Goal: Task Accomplishment & Management: Use online tool/utility

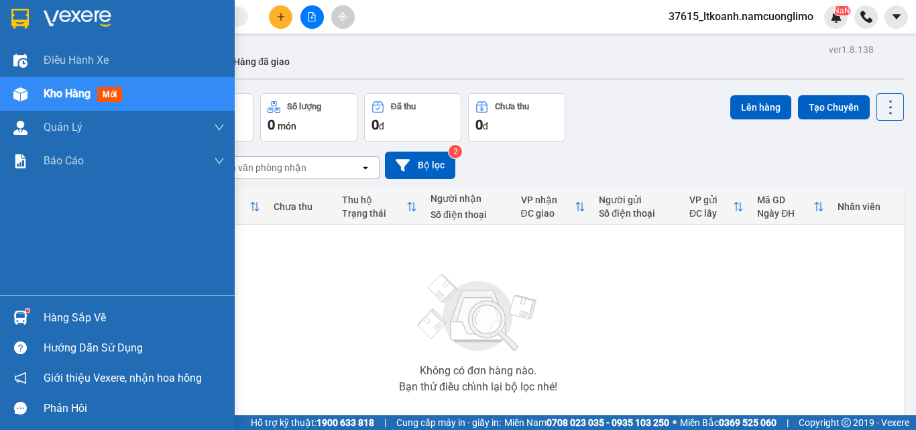
click at [97, 319] on div "Hàng sắp về" at bounding box center [134, 318] width 181 height 20
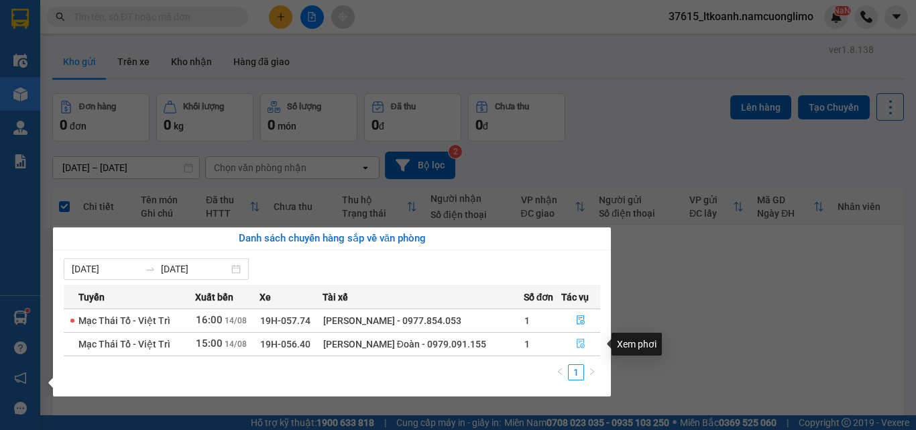
click at [583, 341] on icon "file-done" at bounding box center [581, 343] width 8 height 9
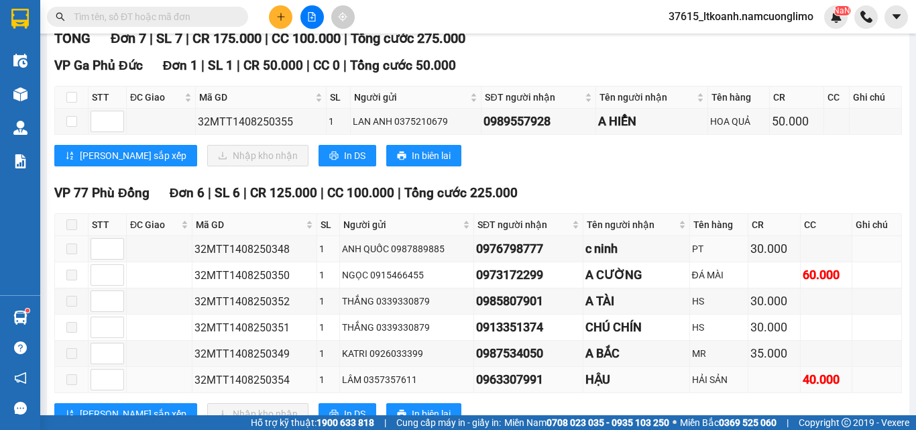
scroll to position [201, 0]
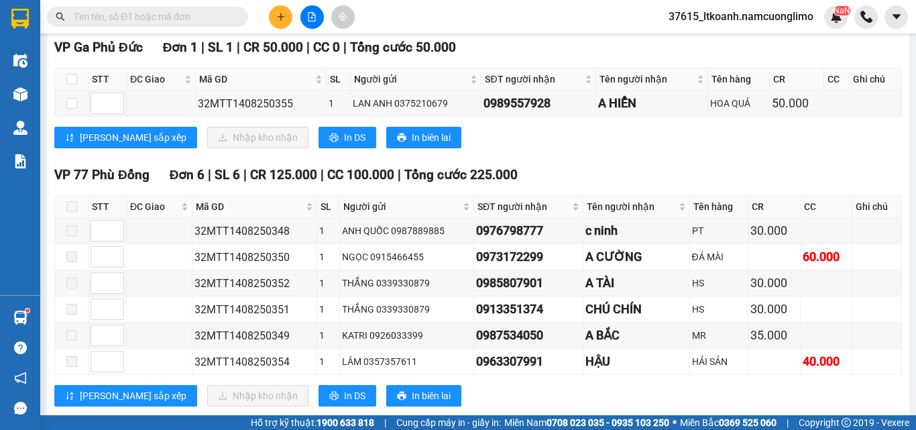
drag, startPoint x: 732, startPoint y: 23, endPoint x: 748, endPoint y: 52, distance: 33.4
click at [734, 27] on div "37615_ltkoanh.namcuonglimo NaN" at bounding box center [753, 16] width 190 height 23
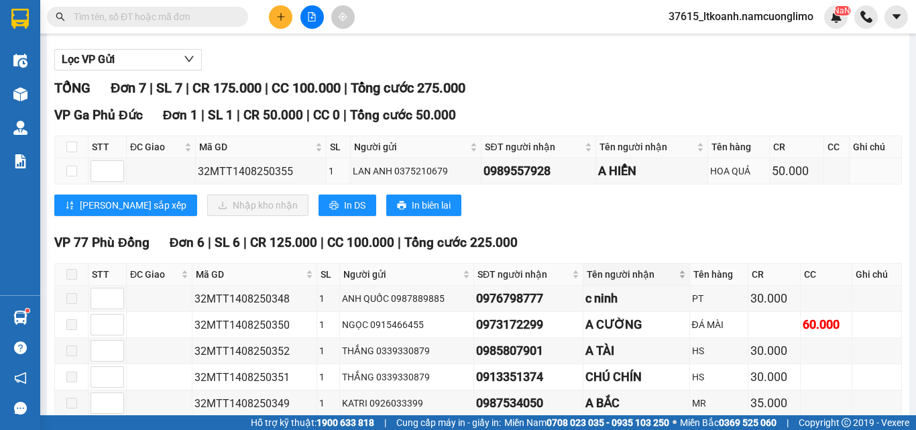
scroll to position [134, 0]
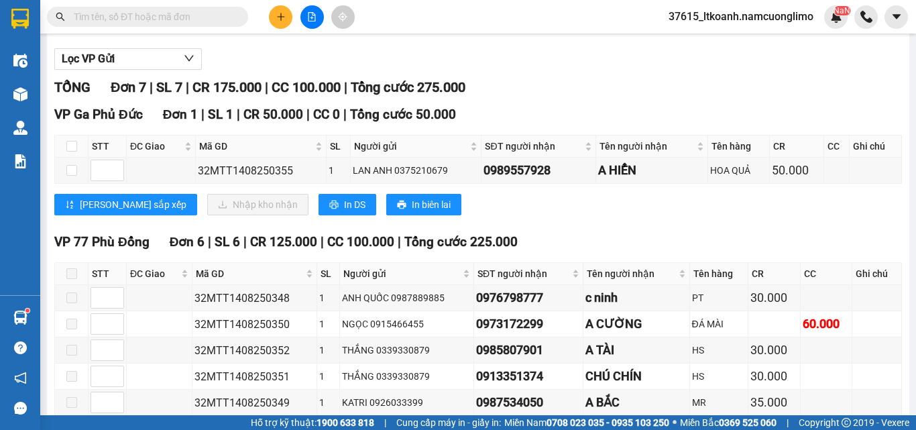
click at [648, 113] on div "TỔNG Đơn 7 | SL 7 | CR 175.000 | CC 100.000 | Tổng cước 275.000 VP Ga [GEOGRAPH…" at bounding box center [478, 283] width 848 height 413
click at [647, 98] on div "TỔNG Đơn 7 | SL 7 | CR 175.000 | CC 100.000 | Tổng cước 275.000" at bounding box center [478, 87] width 848 height 21
click at [590, 85] on div "Lọc VP Gửi TỔNG Đơn 7 | SL 7 | CR 175.000 | CC 100.000 | Tổng cước 275.000 VP …" at bounding box center [478, 266] width 848 height 449
click at [591, 70] on div "Lọc VP Gửi" at bounding box center [478, 59] width 848 height 22
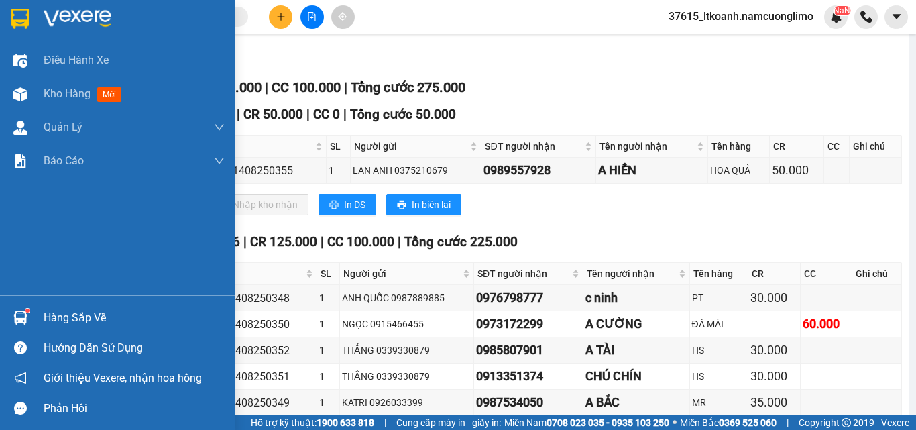
click at [20, 25] on img at bounding box center [19, 19] width 17 height 20
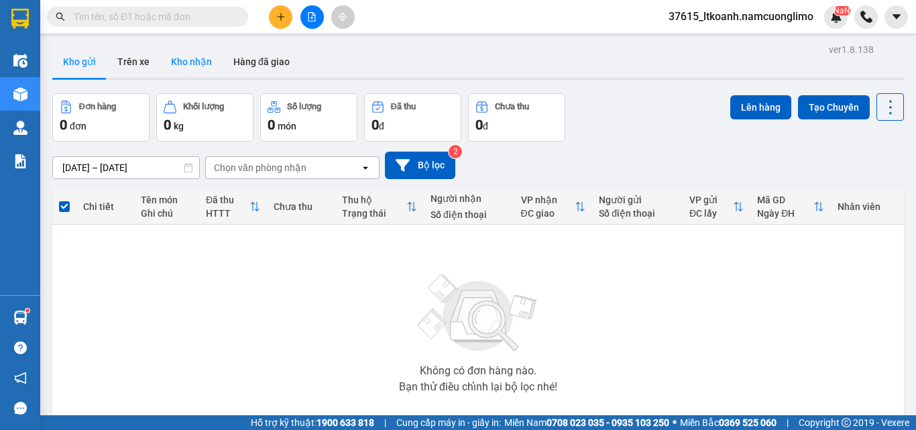
click at [190, 58] on button "Kho nhận" at bounding box center [191, 62] width 62 height 32
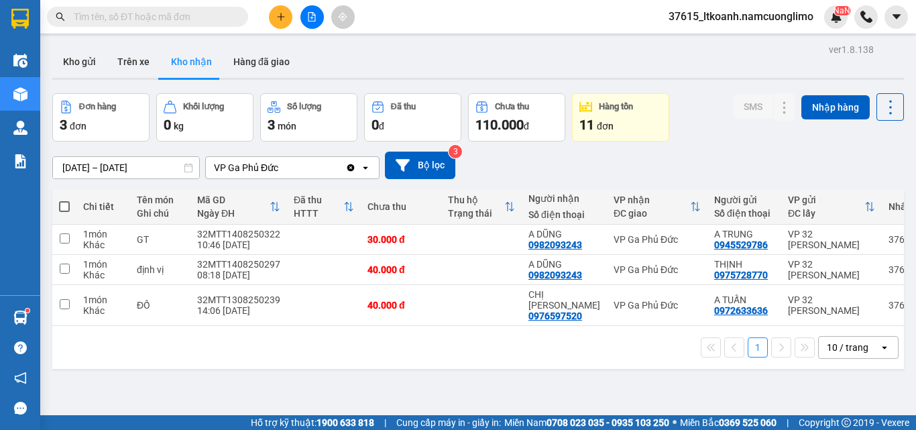
paste input "0964973688"
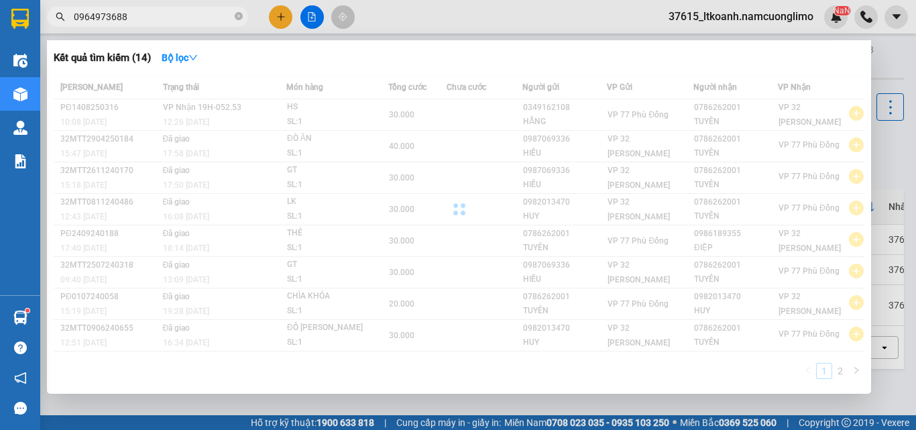
type input "0964973688"
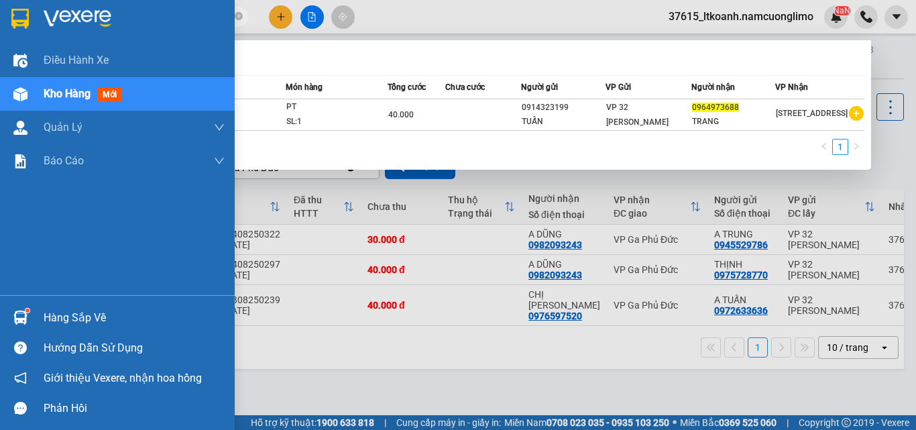
click at [82, 322] on div "Hàng sắp về" at bounding box center [134, 318] width 181 height 20
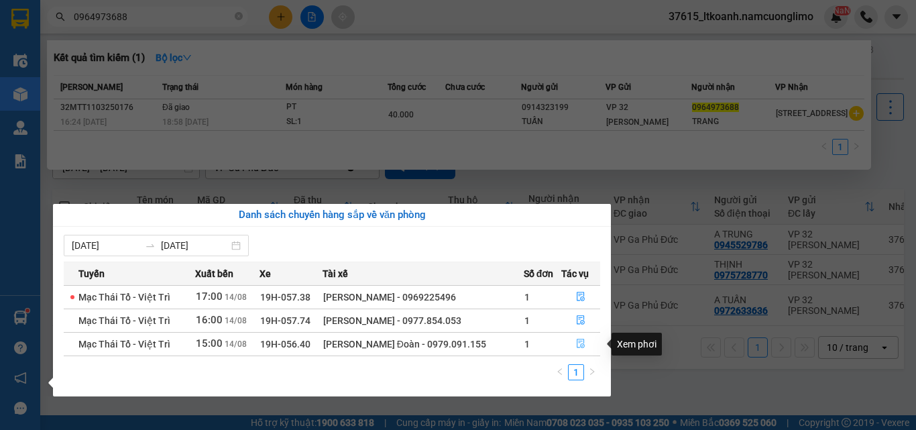
click at [577, 345] on icon "file-done" at bounding box center [580, 343] width 9 height 9
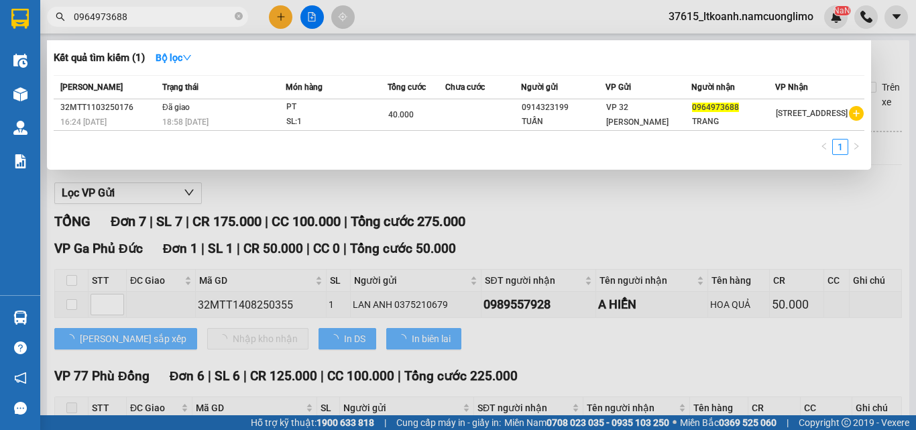
click at [725, 207] on div at bounding box center [458, 215] width 916 height 430
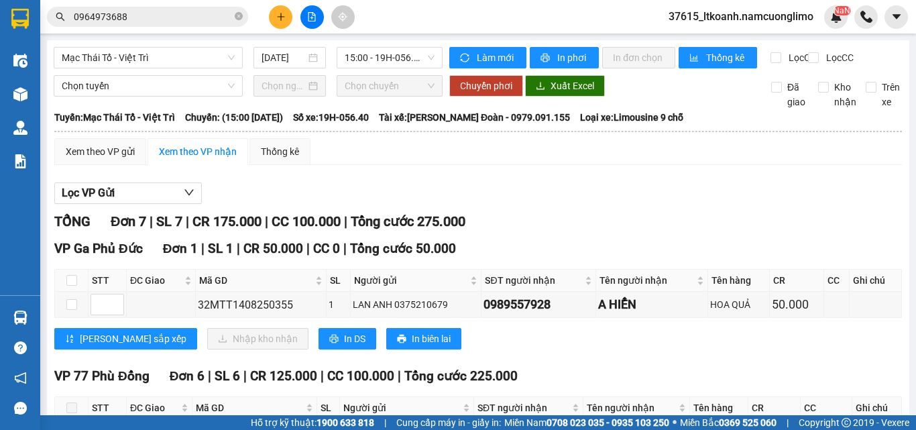
click at [156, 22] on input "0964973688" at bounding box center [153, 16] width 158 height 15
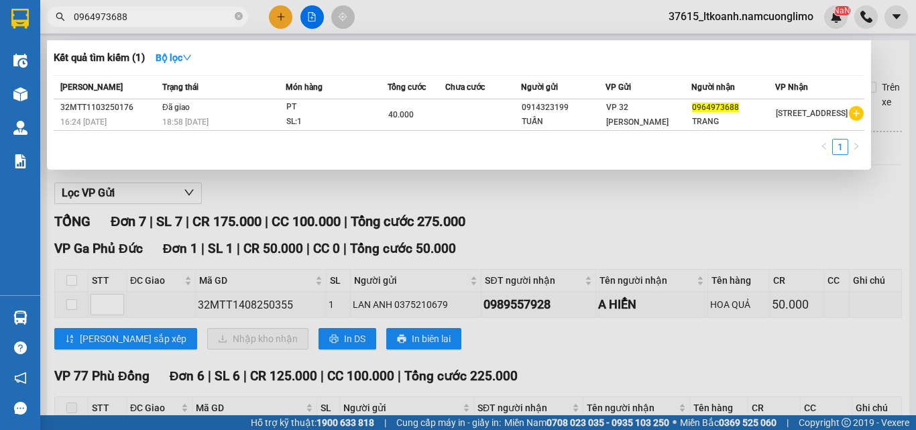
click at [156, 22] on input "0964973688" at bounding box center [153, 16] width 158 height 15
click at [180, 5] on div at bounding box center [458, 215] width 916 height 430
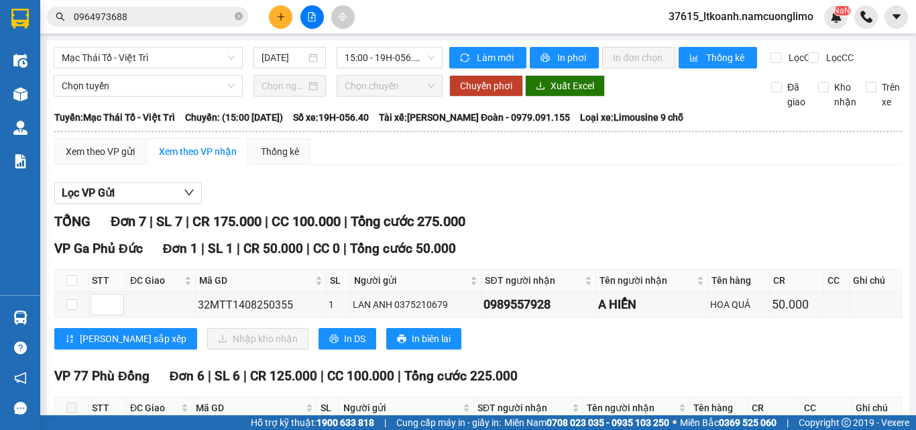
click at [180, 5] on div "Kết quả tìm kiếm ( 1 ) Bộ lọc Mã ĐH Trạng thái Món hàng Tổng cước Chưa cước Ngư…" at bounding box center [130, 16] width 261 height 23
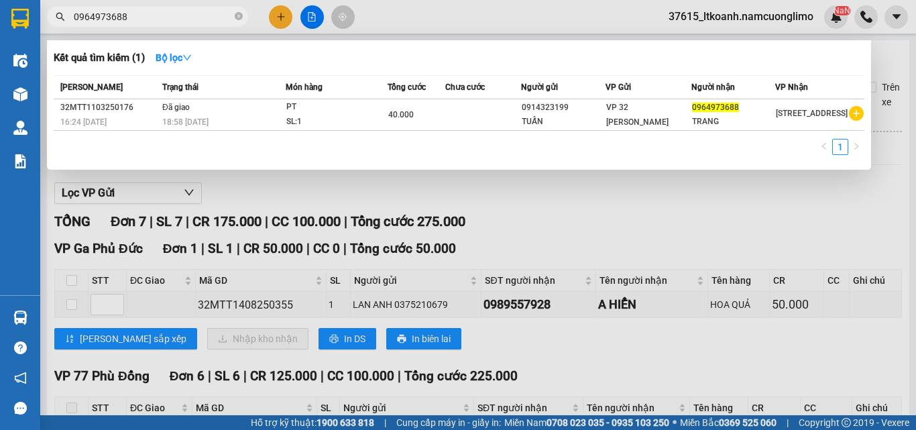
click at [157, 20] on input "0964973688" at bounding box center [153, 16] width 158 height 15
click at [536, 204] on div at bounding box center [458, 215] width 916 height 430
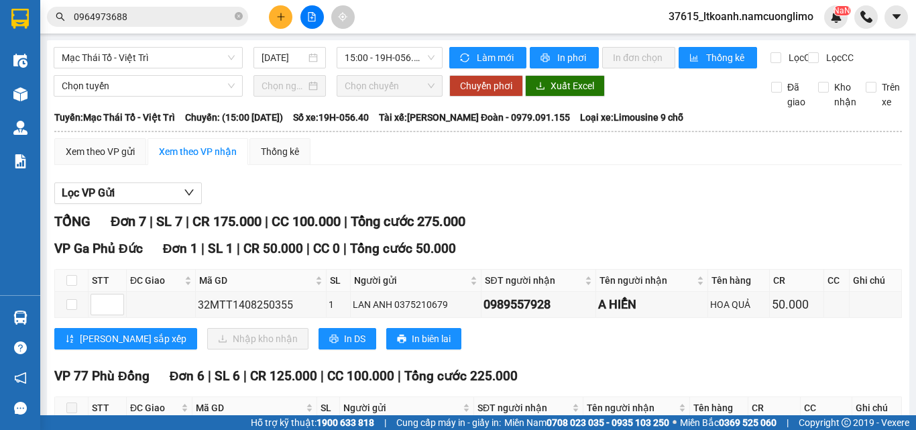
click at [547, 203] on div "Lọc VP Gửi" at bounding box center [478, 193] width 848 height 22
click at [625, 205] on div "Lọc VP Gửi" at bounding box center [478, 193] width 848 height 22
click at [71, 310] on input "checkbox" at bounding box center [71, 304] width 11 height 11
checkbox input "true"
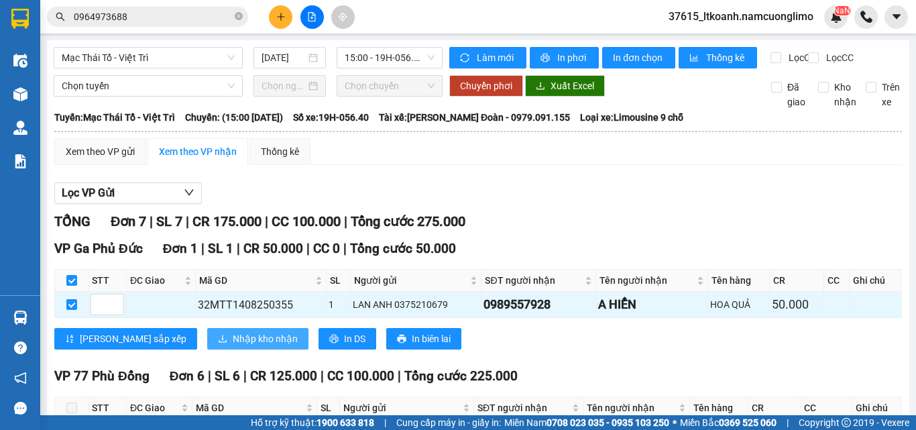
click at [233, 346] on span "Nhập kho nhận" at bounding box center [265, 338] width 65 height 15
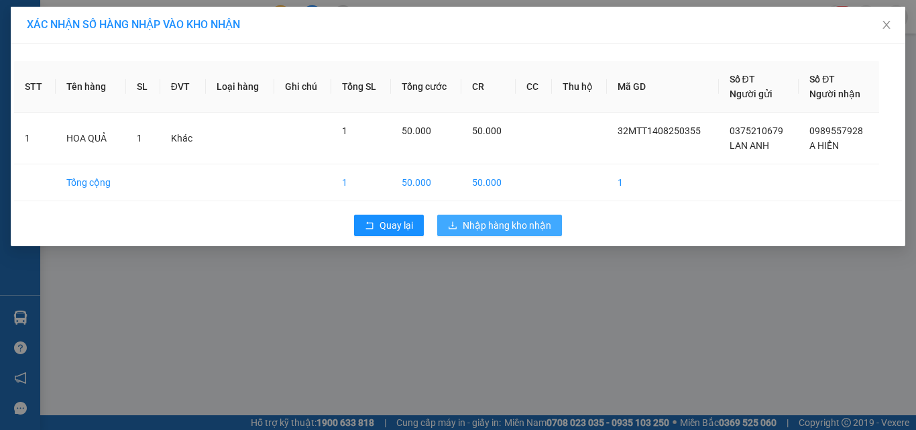
click at [540, 229] on span "Nhập hàng kho nhận" at bounding box center [507, 225] width 89 height 15
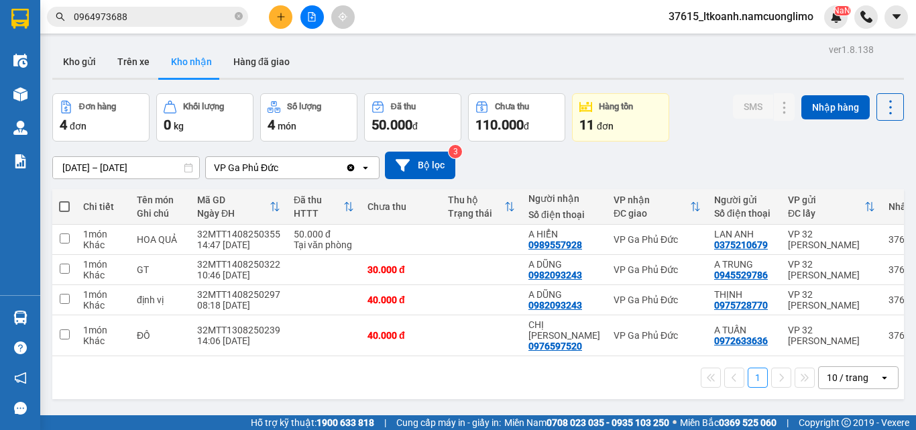
click at [715, 89] on div "ver 1.8.138 Kho gửi Trên xe Kho nhận Hàng đã giao Đơn hàng 4 đơn Khối lượng 0 k…" at bounding box center [478, 255] width 862 height 430
